Goal: Complete application form

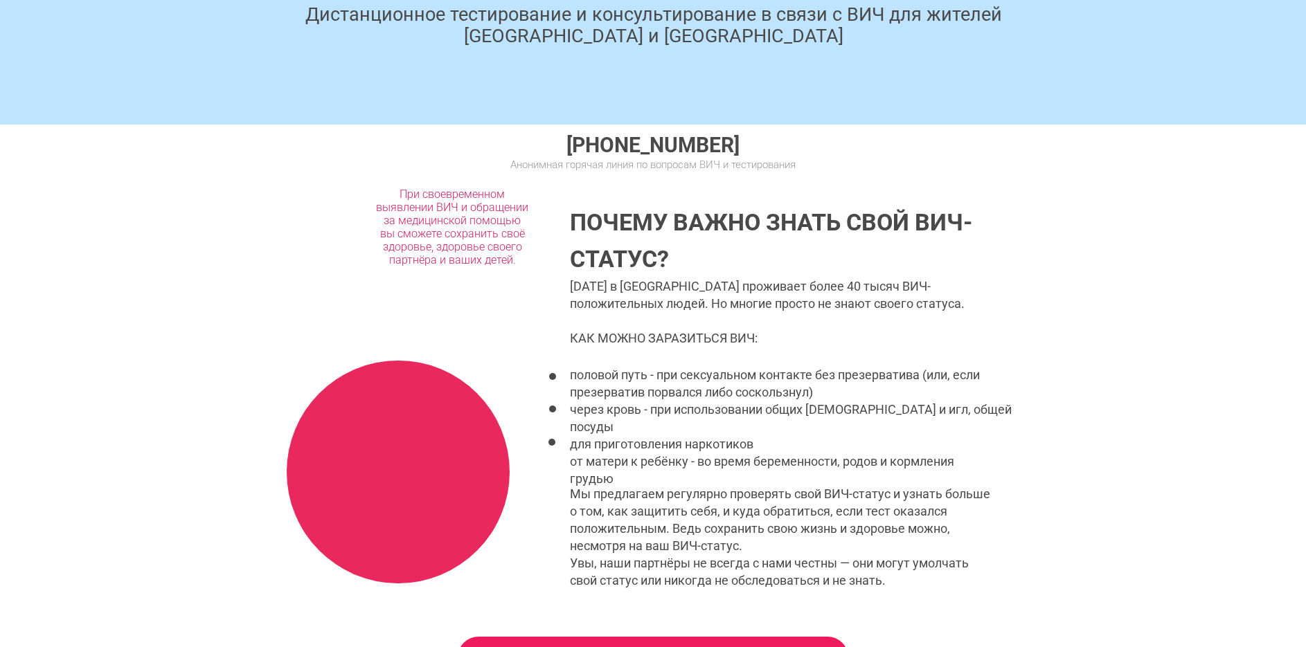
scroll to position [480, 0]
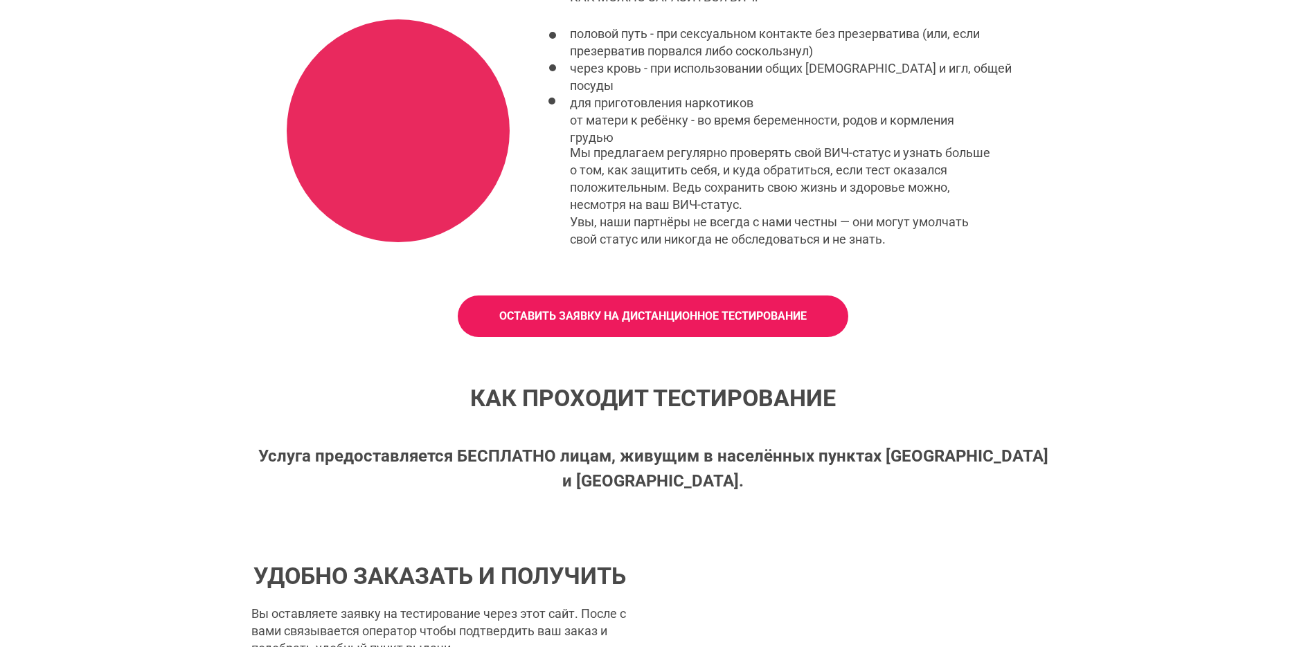
click at [505, 303] on link "ОСТАВИТЬ ЗАЯВКУ НА ДИСТАНЦИОННОЕ ТЕСТИРОВАНИЕ" at bounding box center [653, 317] width 391 height 42
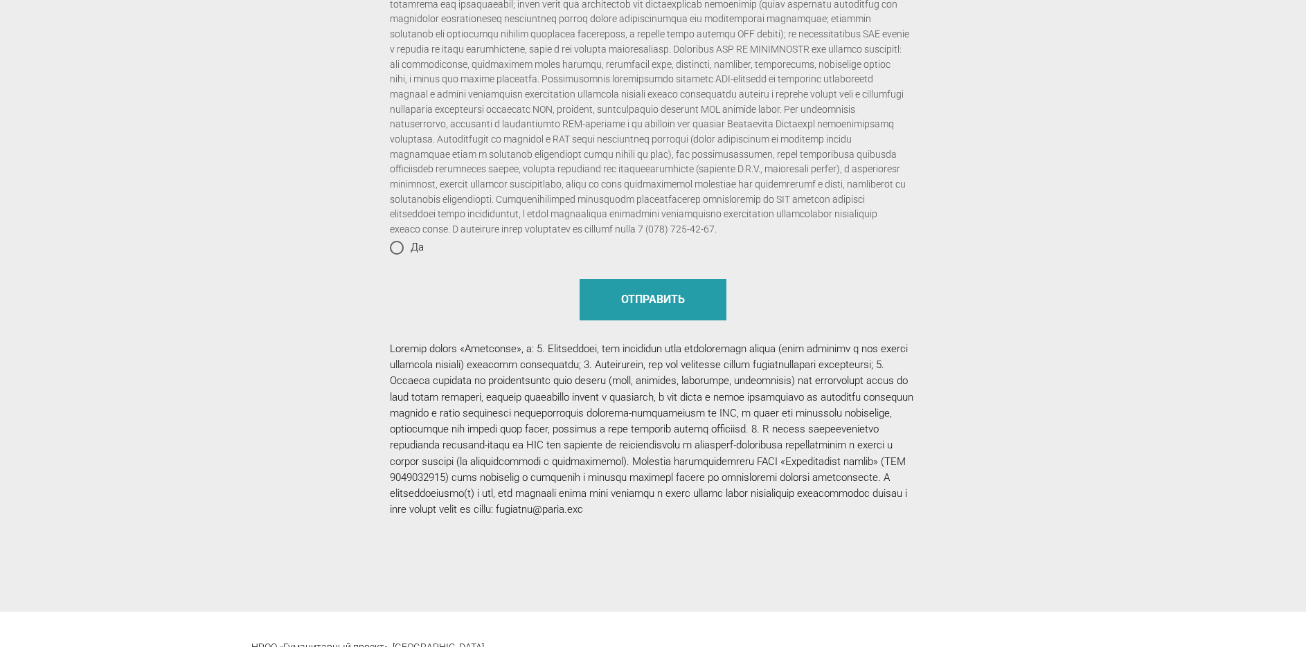
scroll to position [1467, 0]
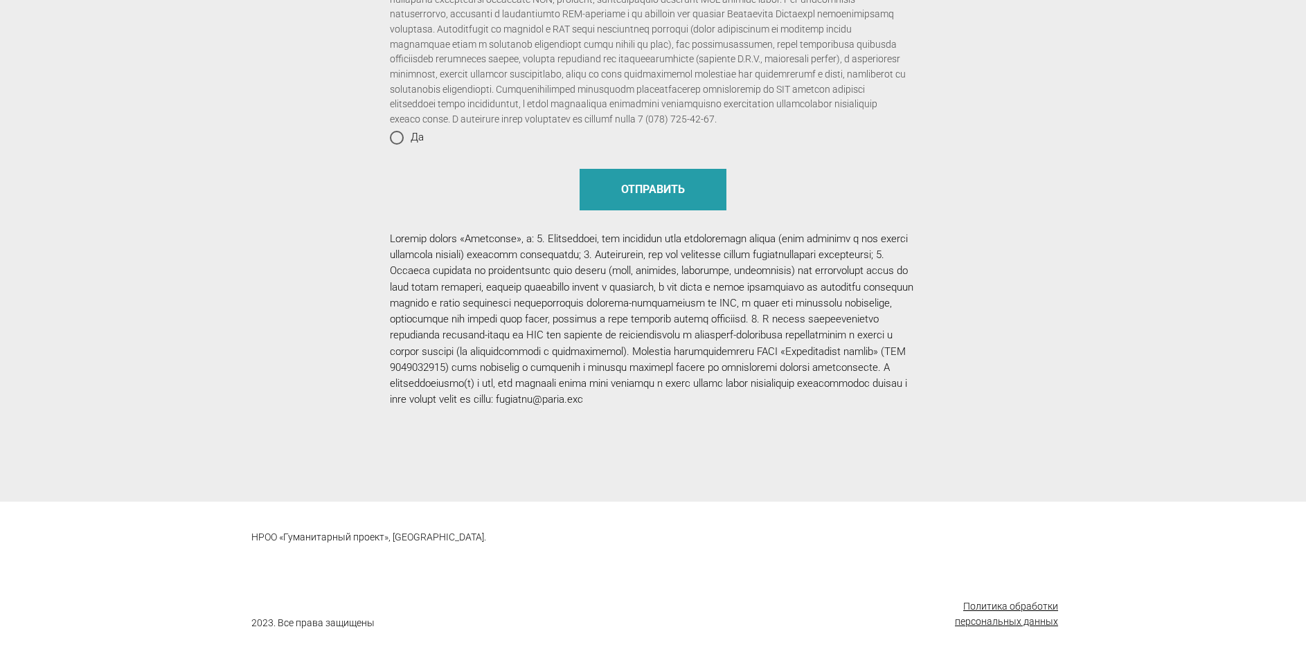
click at [981, 625] on u "Политика обработки персональных данных" at bounding box center [1006, 614] width 103 height 26
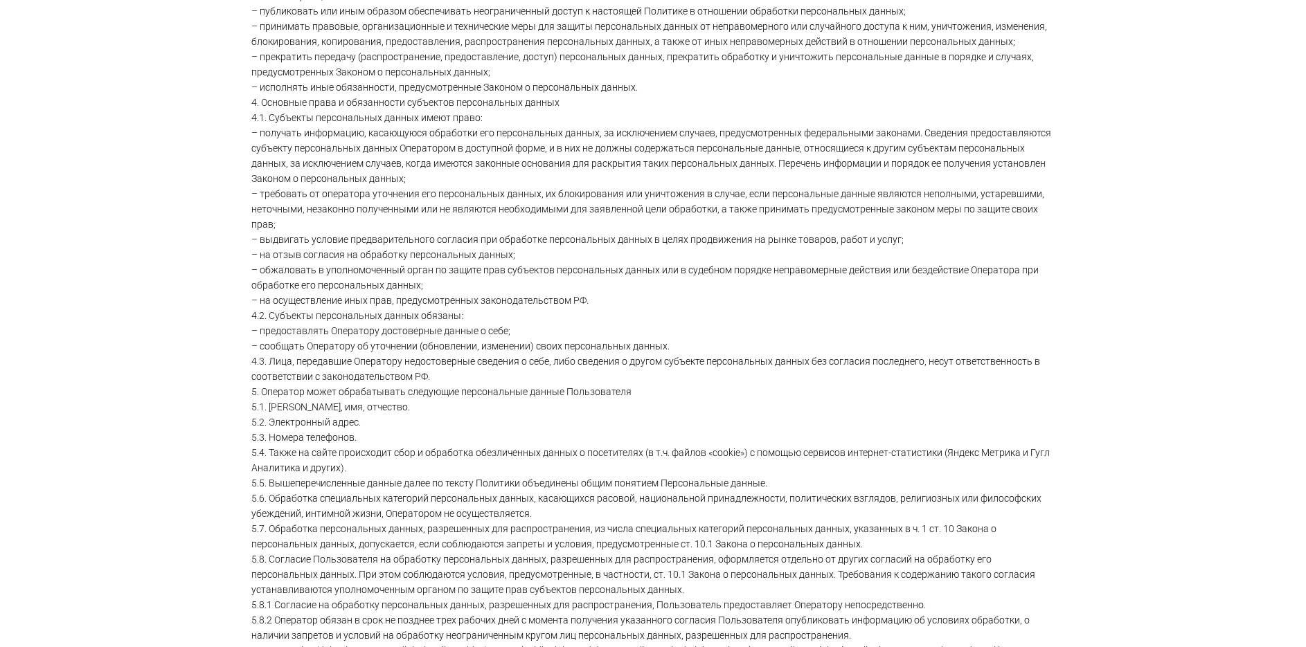
scroll to position [1424, 0]
